Goal: Navigation & Orientation: Find specific page/section

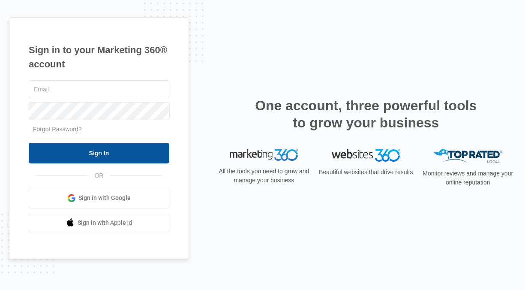
type input "[EMAIL_ADDRESS][DOMAIN_NAME]"
click at [86, 157] on input "Sign In" at bounding box center [99, 153] width 141 height 21
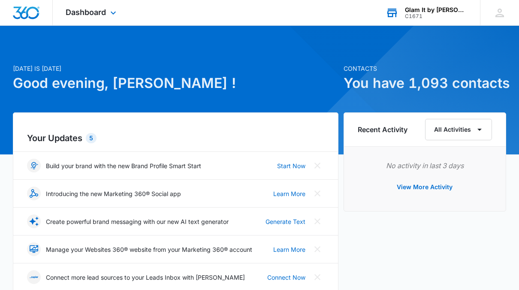
click at [416, 12] on div "Glam It by [PERSON_NAME]." at bounding box center [436, 9] width 63 height 7
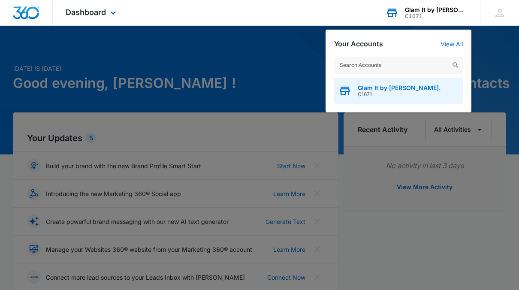
click at [367, 87] on span "Glam It by [PERSON_NAME]." at bounding box center [399, 87] width 83 height 7
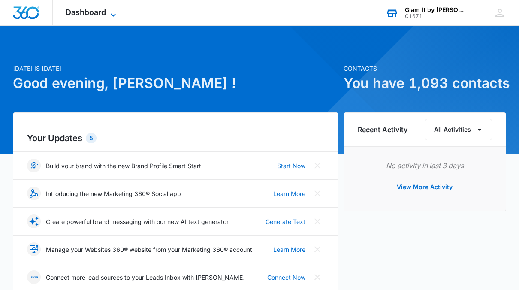
click at [105, 15] on span "Dashboard" at bounding box center [86, 12] width 40 height 9
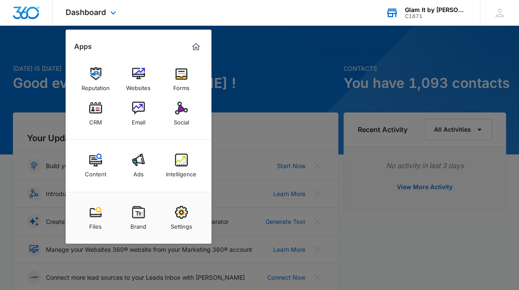
click at [241, 7] on div "Dashboard Apps Reputation Websites Forms CRM Email Social Content Ads Intellige…" at bounding box center [259, 13] width 519 height 26
click at [277, 13] on div "Dashboard Apps Reputation Websites Forms CRM Email Social Content Ads Intellige…" at bounding box center [259, 13] width 519 height 26
click at [113, 10] on icon at bounding box center [113, 15] width 10 height 10
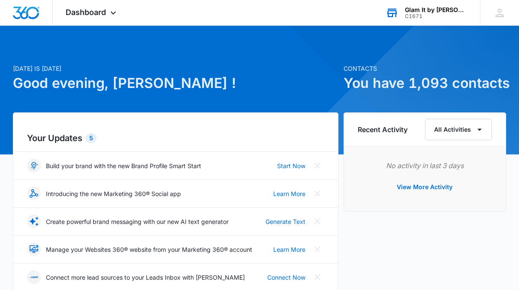
click at [416, 9] on div "Glam It by [PERSON_NAME]." at bounding box center [436, 9] width 63 height 7
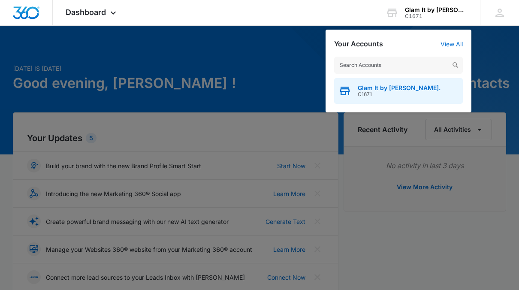
click at [374, 93] on span "C1671" at bounding box center [399, 94] width 83 height 6
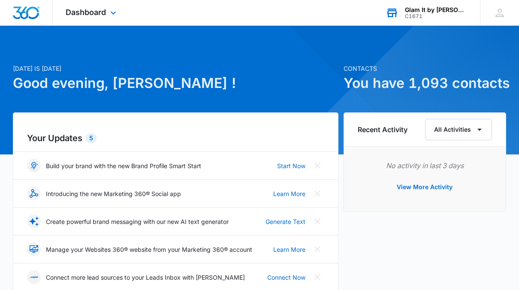
click at [422, 13] on div "C1671" at bounding box center [436, 16] width 63 height 6
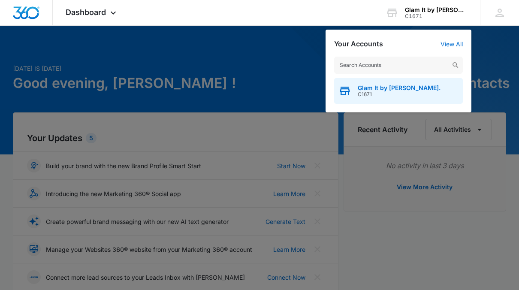
click at [392, 87] on span "Glam It by [PERSON_NAME]." at bounding box center [399, 87] width 83 height 7
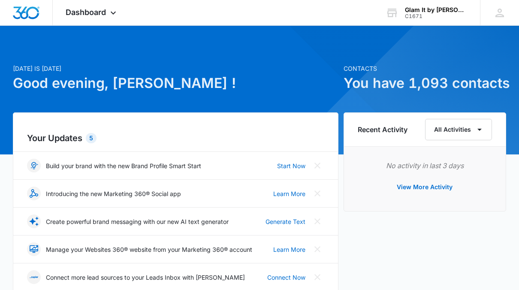
click at [392, 87] on h1 "You have 1,093 contacts" at bounding box center [425, 83] width 163 height 21
click at [501, 17] on icon at bounding box center [499, 12] width 13 height 13
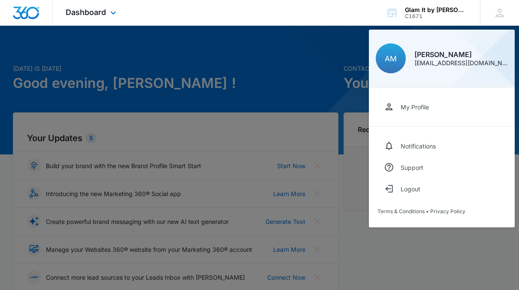
click at [329, 10] on div "Dashboard Apps Reputation Websites Forms CRM Email Social Content Ads Intellige…" at bounding box center [259, 13] width 519 height 26
click at [353, 200] on div at bounding box center [259, 145] width 519 height 290
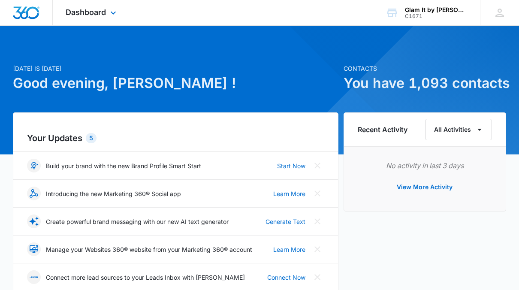
click at [30, 16] on img "Dashboard" at bounding box center [25, 12] width 27 height 13
click at [87, 15] on span "Dashboard" at bounding box center [86, 12] width 40 height 9
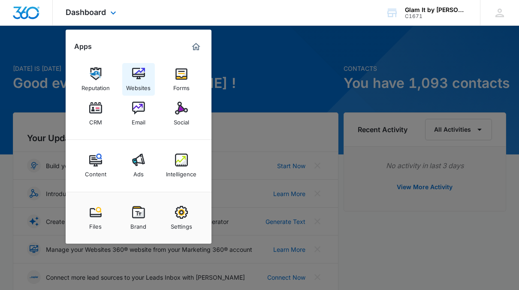
click at [134, 84] on div "Websites" at bounding box center [138, 85] width 24 height 11
